Goal: Task Accomplishment & Management: Use online tool/utility

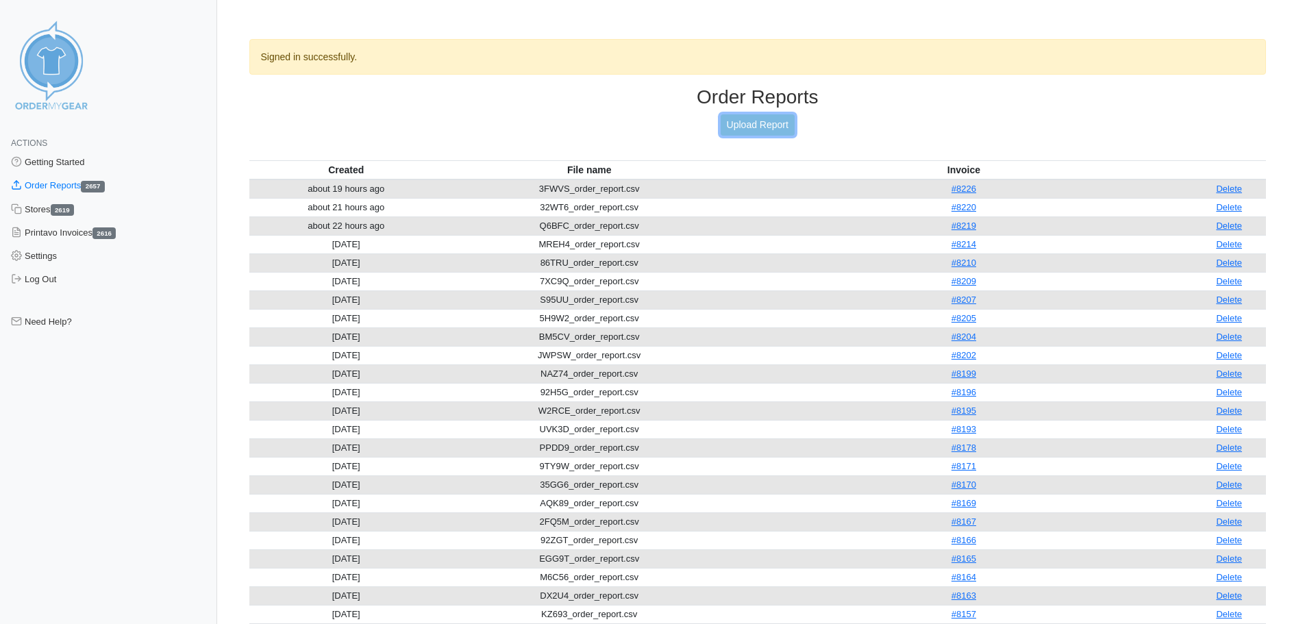
drag, startPoint x: 0, startPoint y: 0, endPoint x: 783, endPoint y: 126, distance: 793.2
click at [768, 123] on link "Upload Report" at bounding box center [758, 124] width 74 height 21
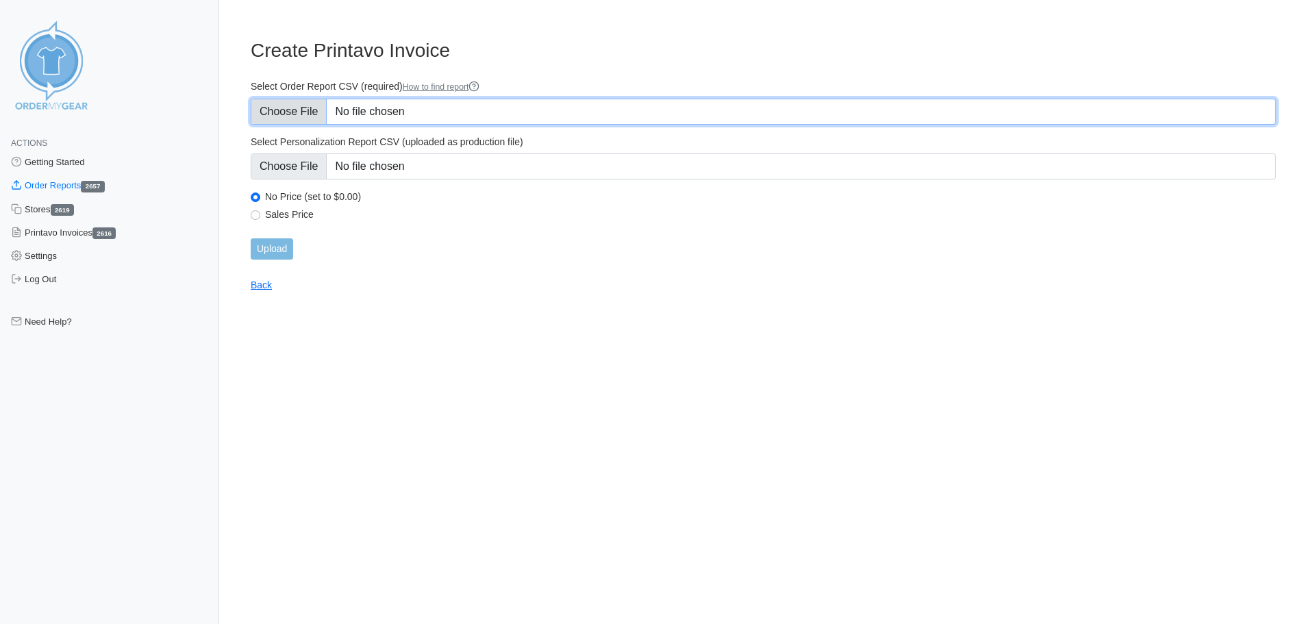
click at [410, 116] on input "Select Order Report CSV (required) How to find report" at bounding box center [764, 112] width 1026 height 26
type input "C:\fakepath\HNF43_order_report.csv"
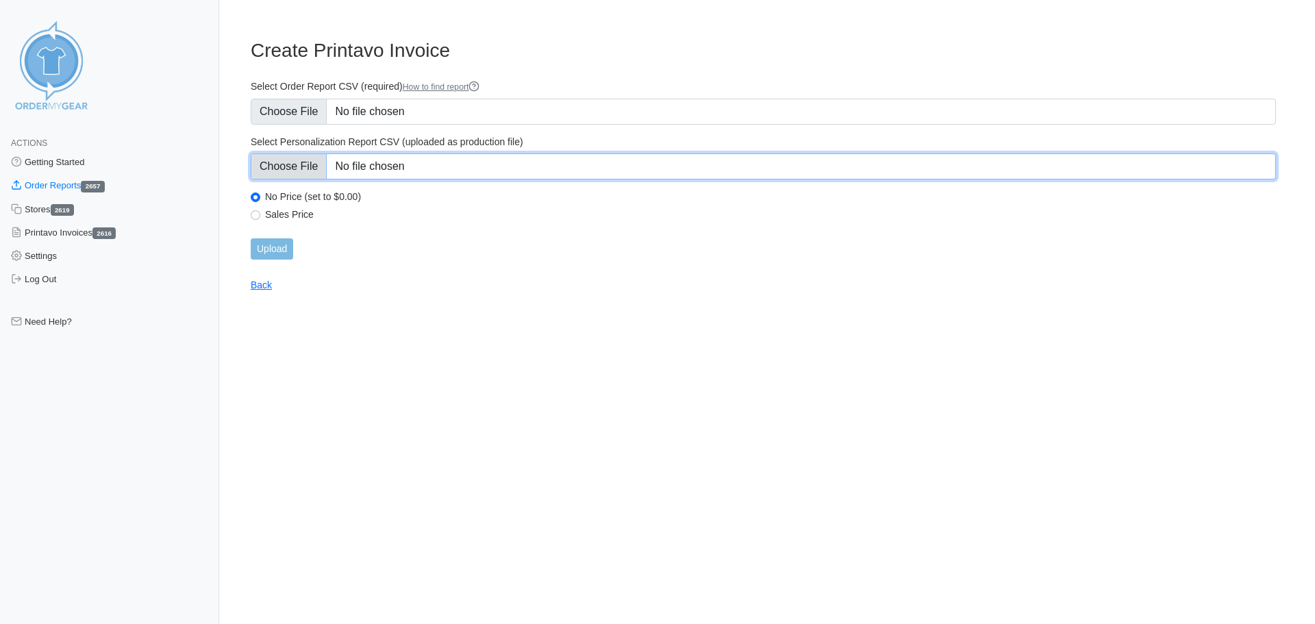
click at [501, 168] on input "Select Personalization Report CSV (uploaded as production file)" at bounding box center [764, 166] width 1026 height 26
type input "C:\fakepath\HNF43_personalization_report.csv"
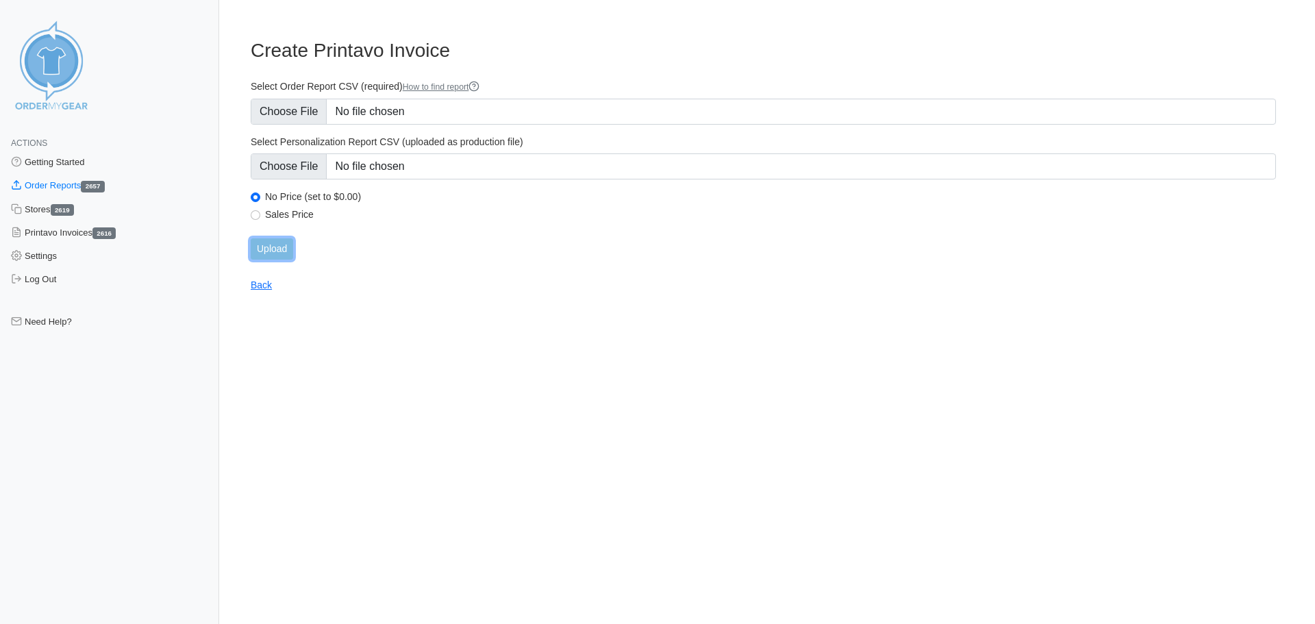
click at [277, 253] on input "Upload" at bounding box center [272, 248] width 42 height 21
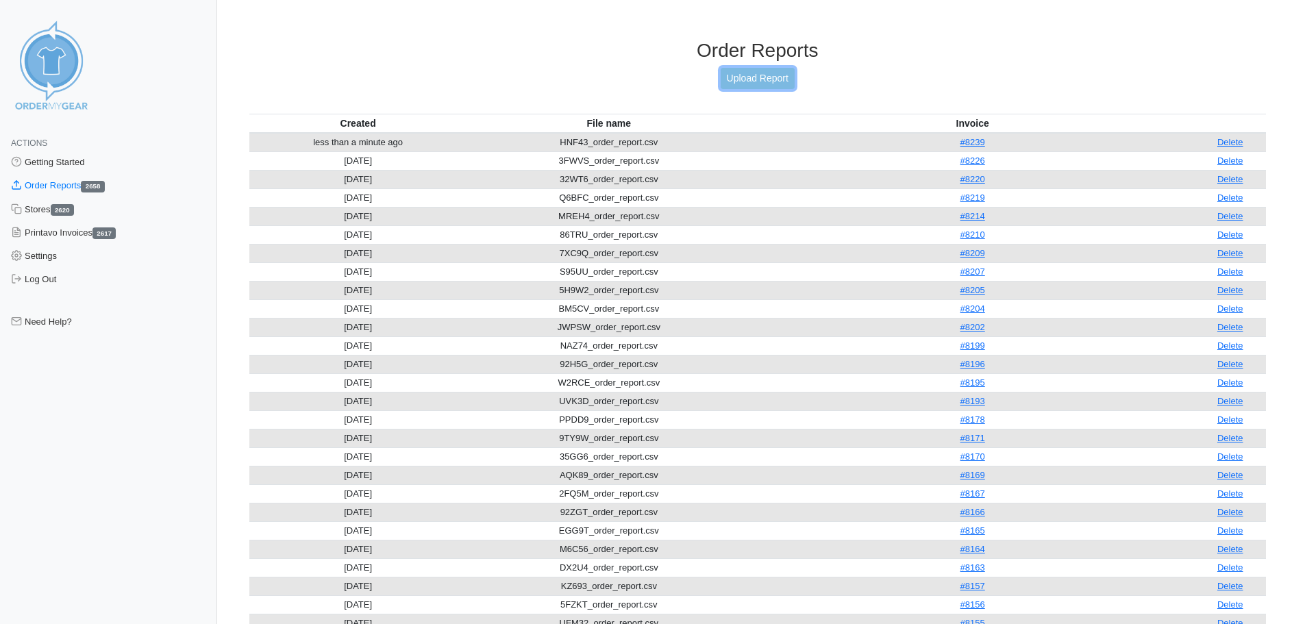
click at [757, 86] on link "Upload Report" at bounding box center [758, 78] width 74 height 21
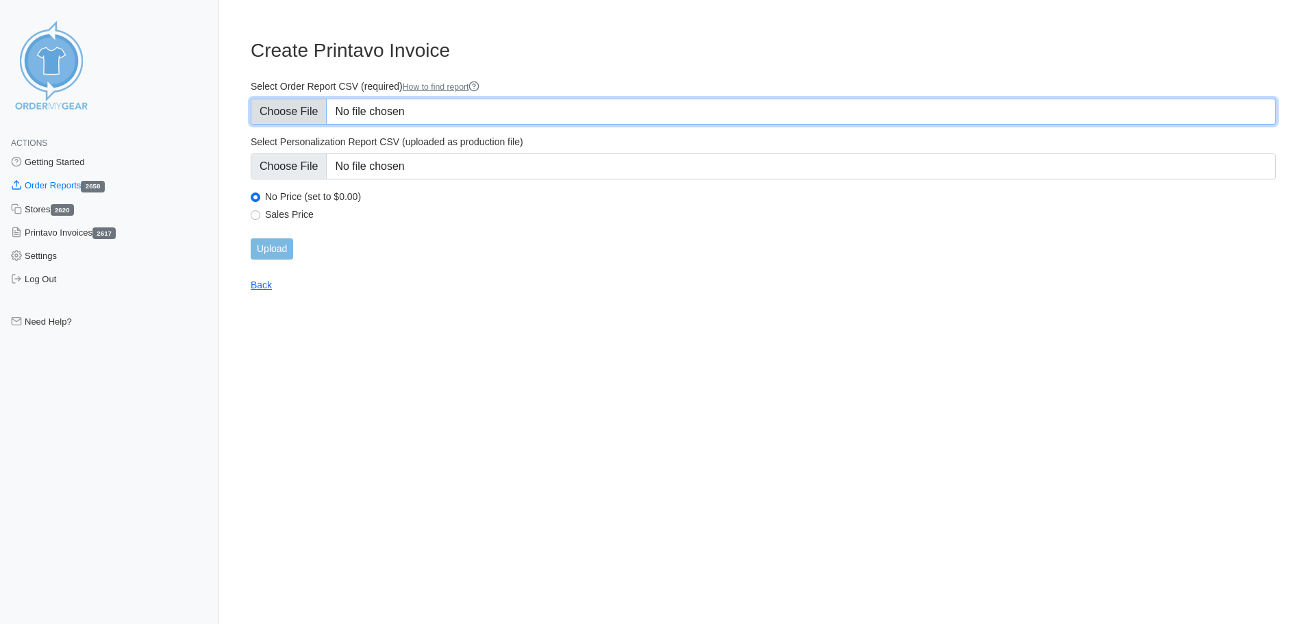
click at [285, 108] on input "Select Order Report CSV (required) How to find report" at bounding box center [764, 112] width 1026 height 26
type input "C:\fakepath\WBEMM_order_report.csv"
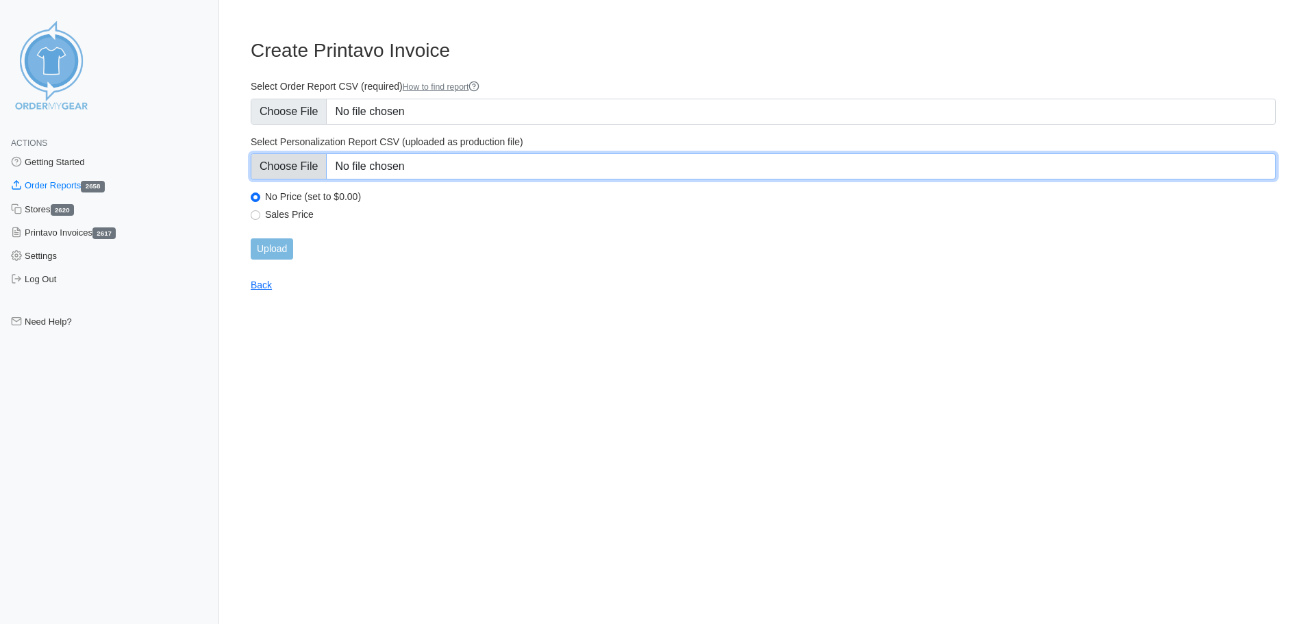
click at [504, 171] on input "Select Personalization Report CSV (uploaded as production file)" at bounding box center [764, 166] width 1026 height 26
type input "C:\fakepath\WBEMM_personalization_report.csv"
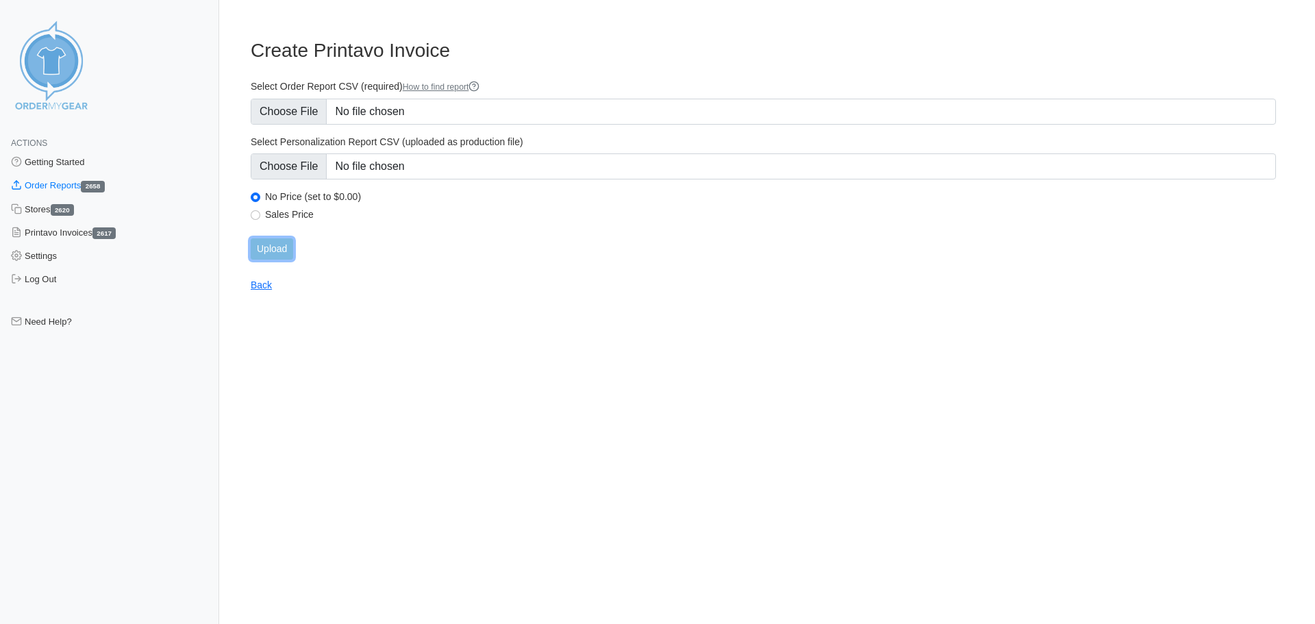
click at [274, 254] on input "Upload" at bounding box center [272, 248] width 42 height 21
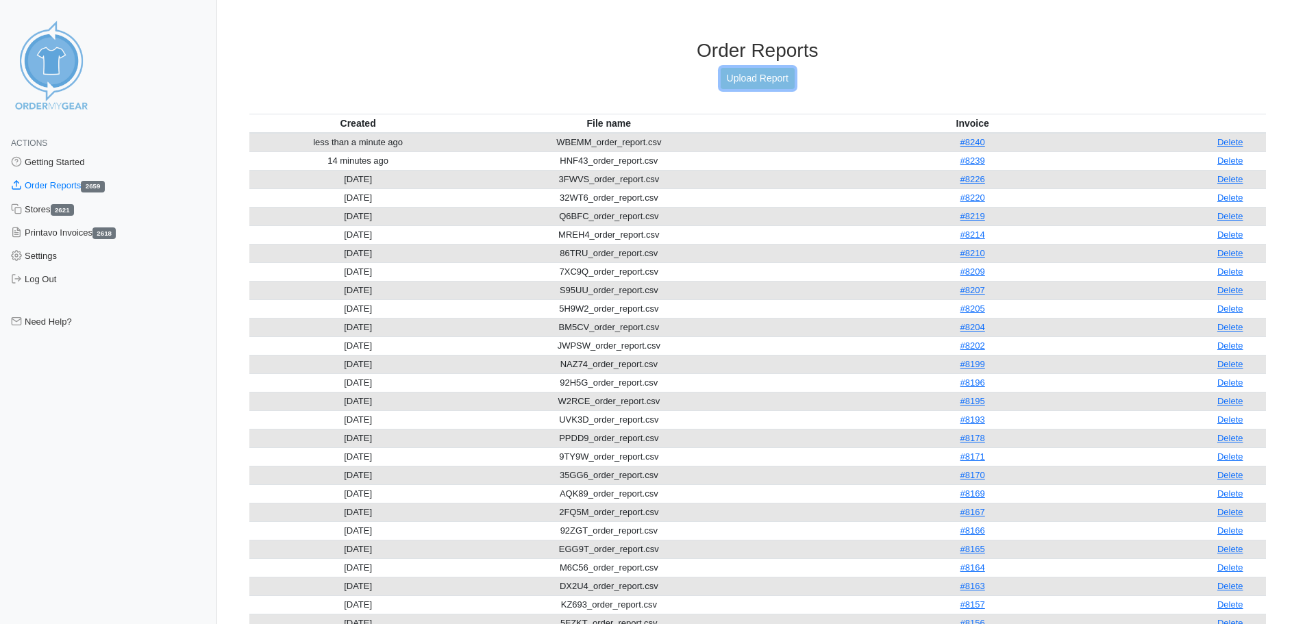
click at [758, 75] on link "Upload Report" at bounding box center [758, 78] width 74 height 21
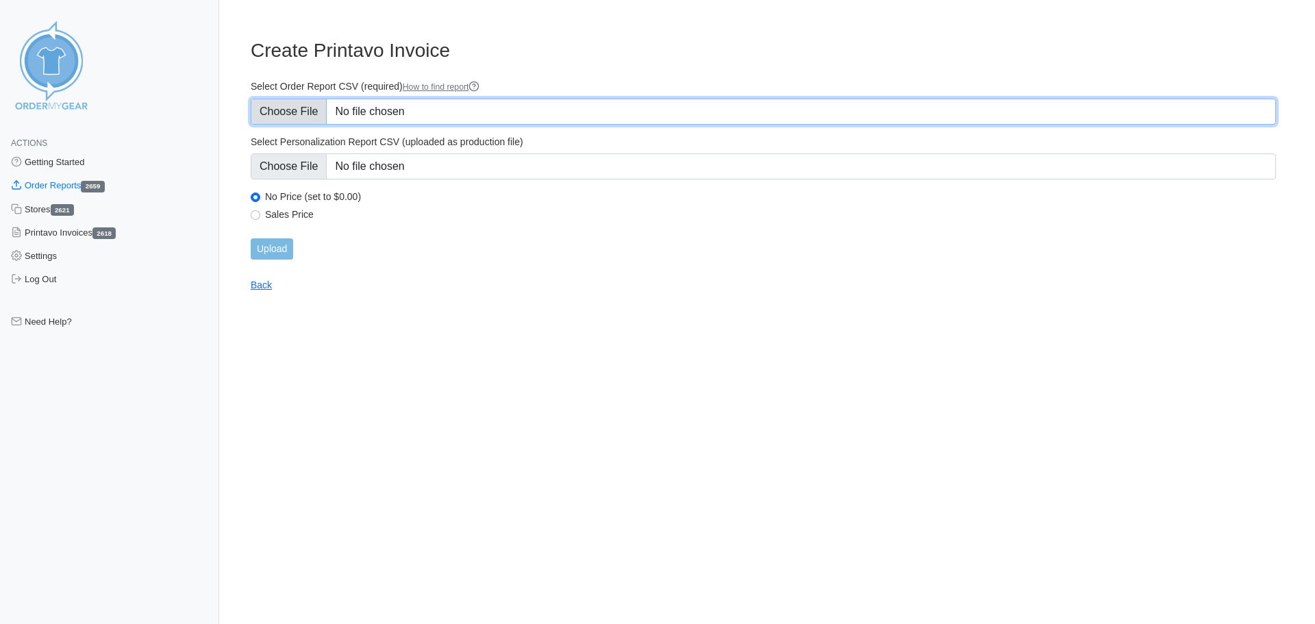
click at [416, 111] on input "Select Order Report CSV (required) How to find report" at bounding box center [764, 112] width 1026 height 26
type input "C:\fakepath\FHZAS_order_report.csv"
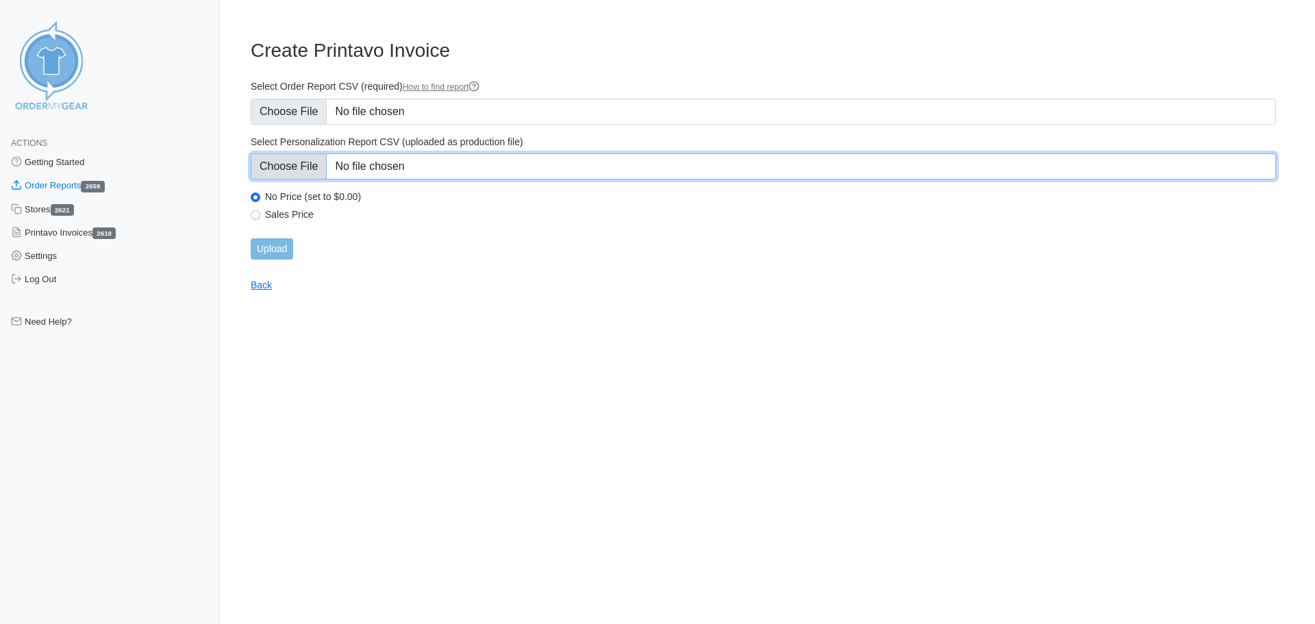
click at [515, 164] on input "Select Personalization Report CSV (uploaded as production file)" at bounding box center [764, 166] width 1026 height 26
type input "C:\fakepath\FHZAS_personalization_report.csv"
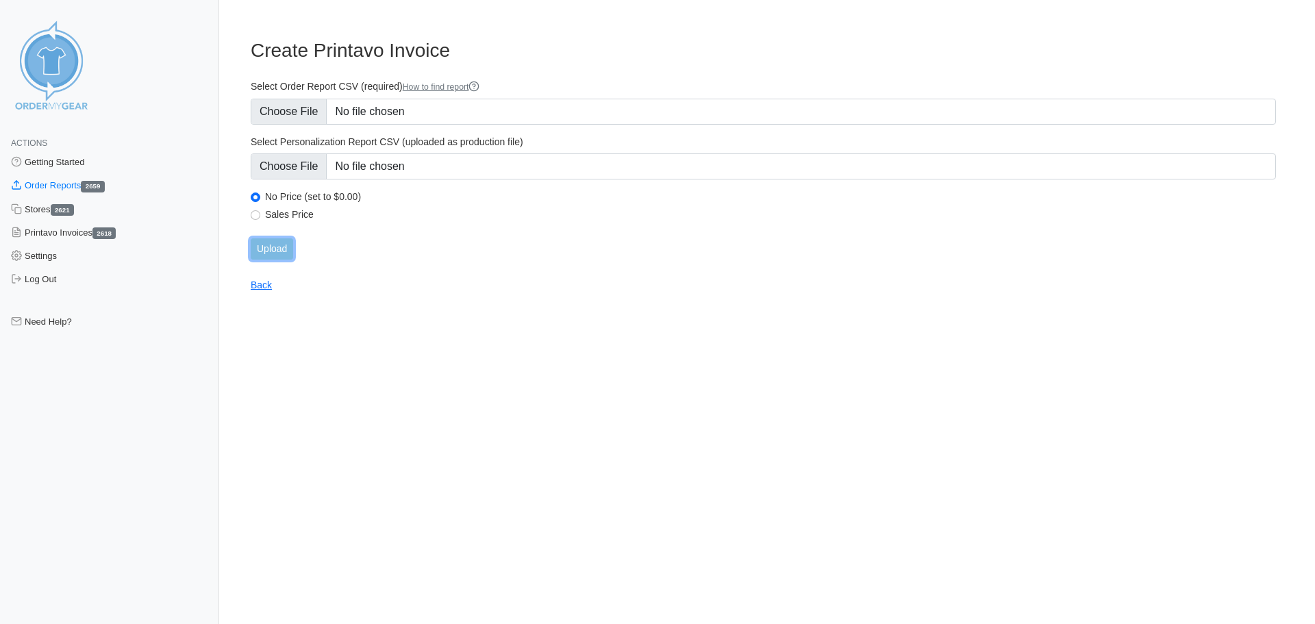
click at [274, 249] on input "Upload" at bounding box center [272, 248] width 42 height 21
